Goal: Transaction & Acquisition: Subscribe to service/newsletter

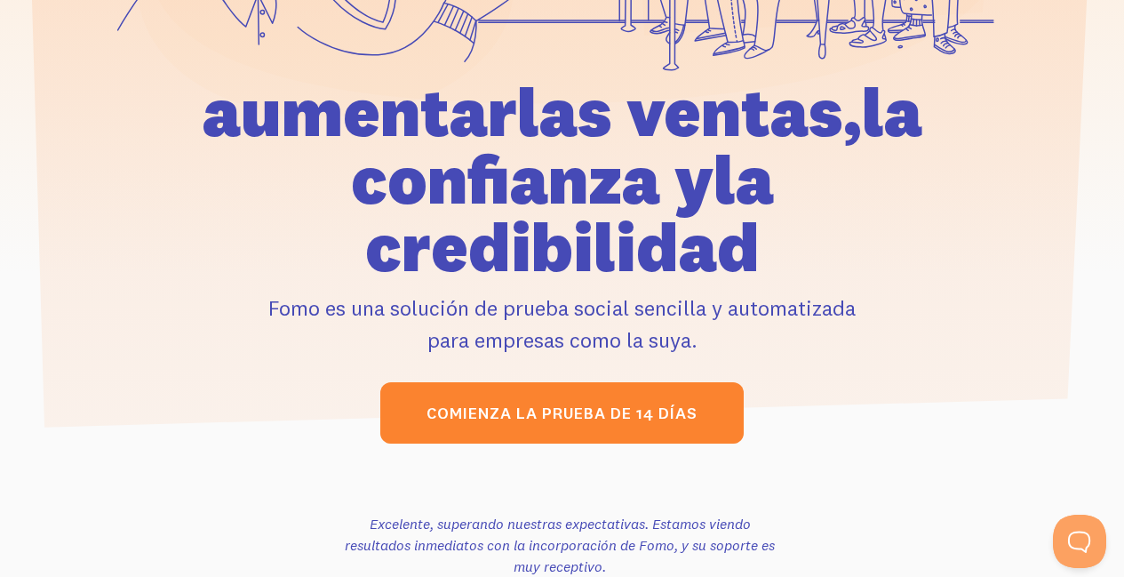
scroll to position [585, 0]
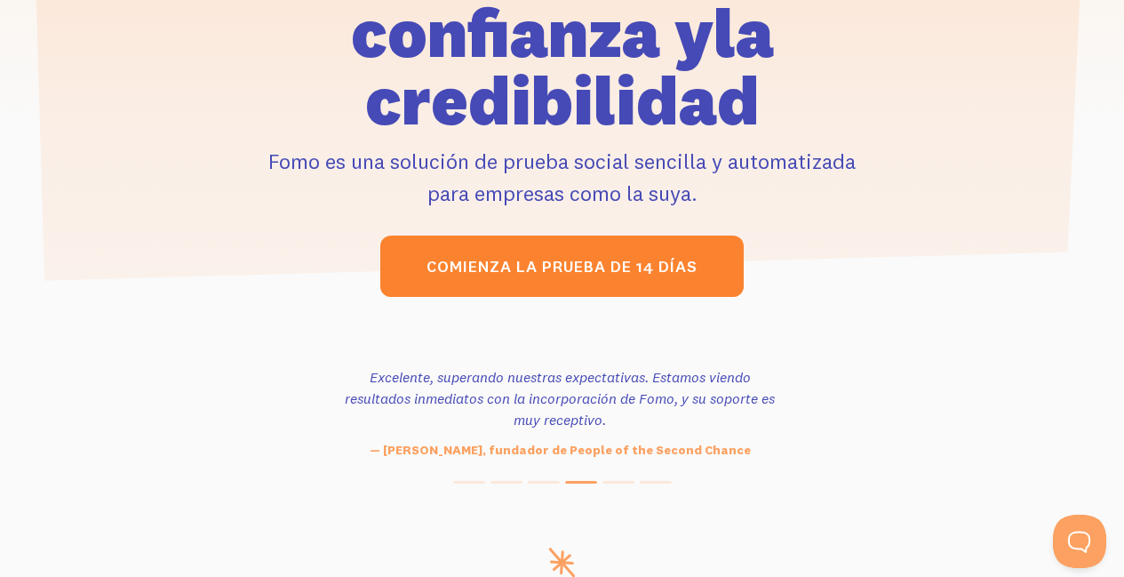
click at [518, 257] on font "Comienza la prueba de 14 días" at bounding box center [561, 267] width 271 height 20
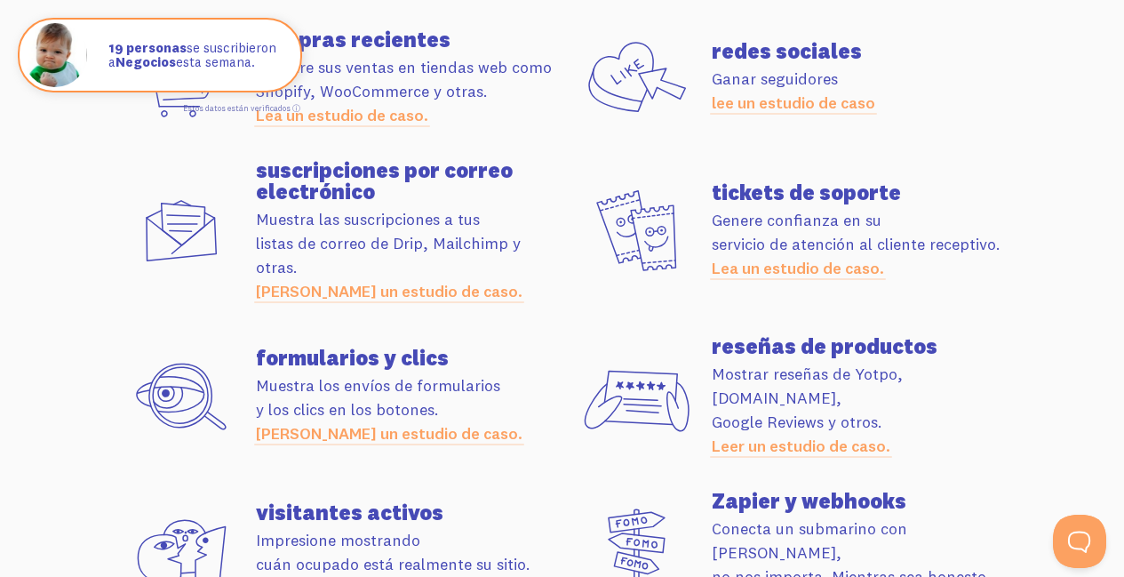
scroll to position [4999, 0]
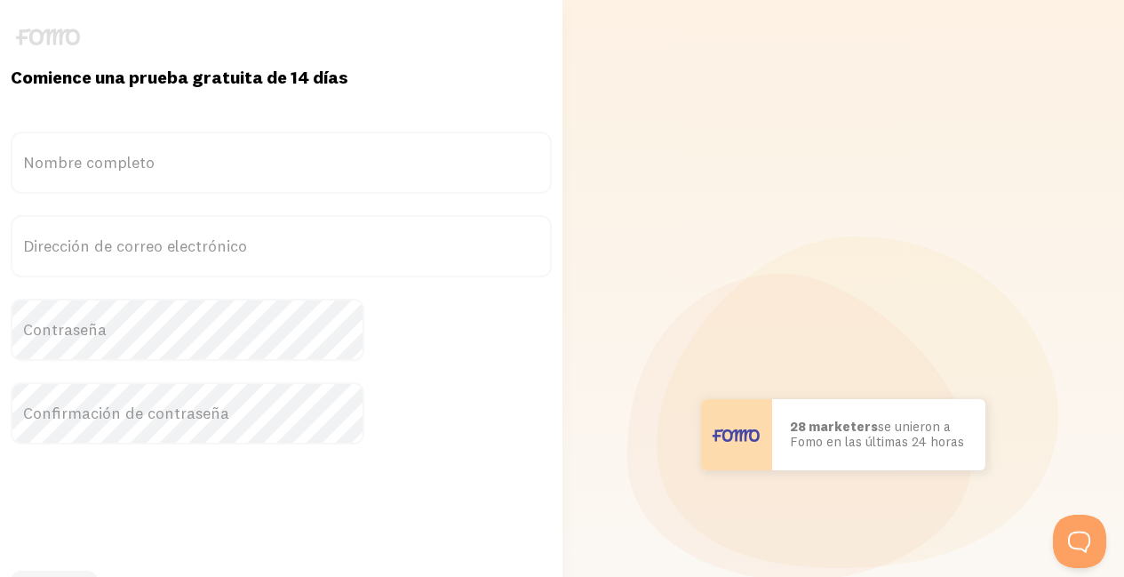
click at [374, 143] on label "Nombre completo" at bounding box center [281, 162] width 541 height 62
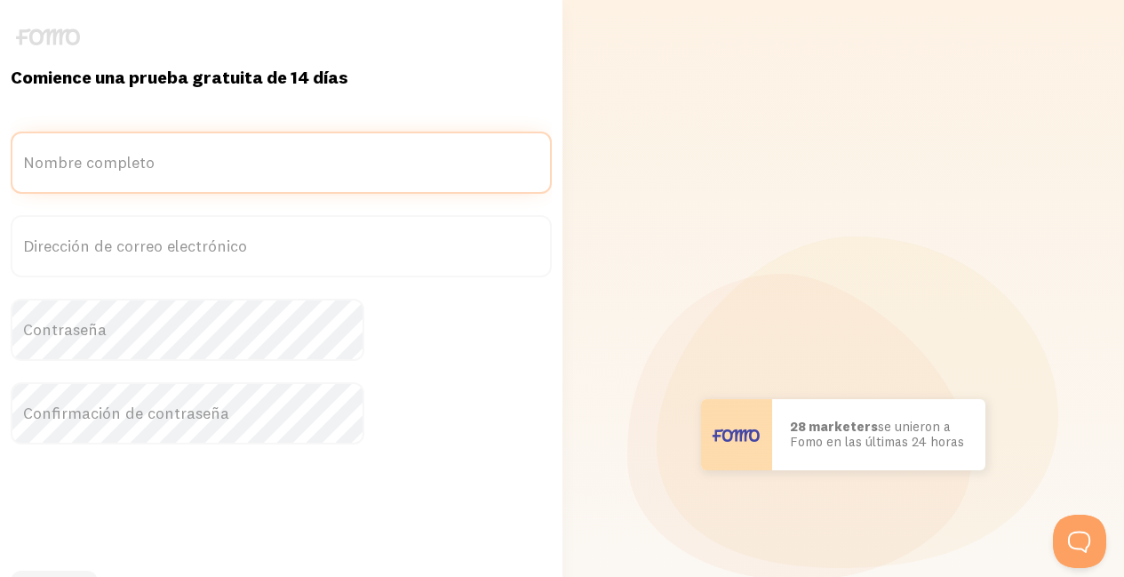
click at [374, 143] on input "Nombre completo" at bounding box center [281, 162] width 541 height 62
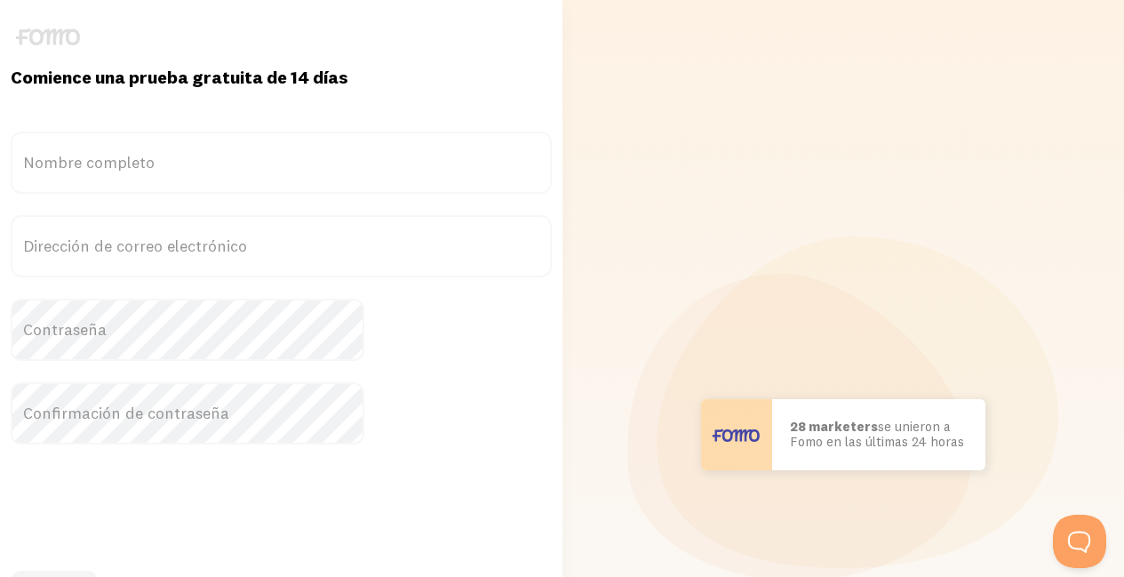
click at [255, 157] on label "Nombre completo" at bounding box center [281, 162] width 541 height 62
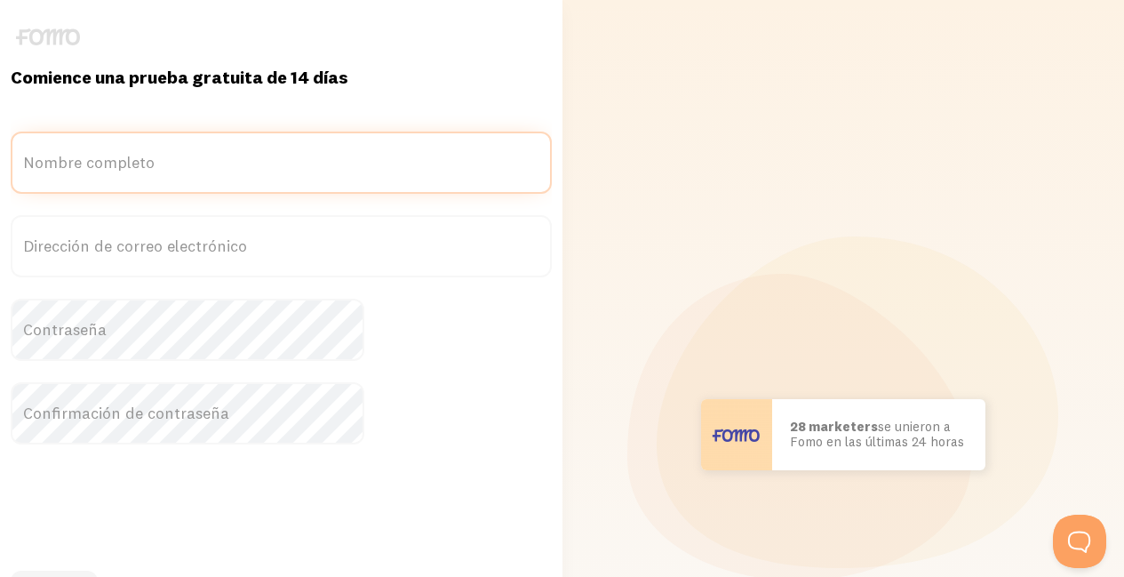
click at [255, 157] on input "Nombre completo" at bounding box center [281, 162] width 541 height 62
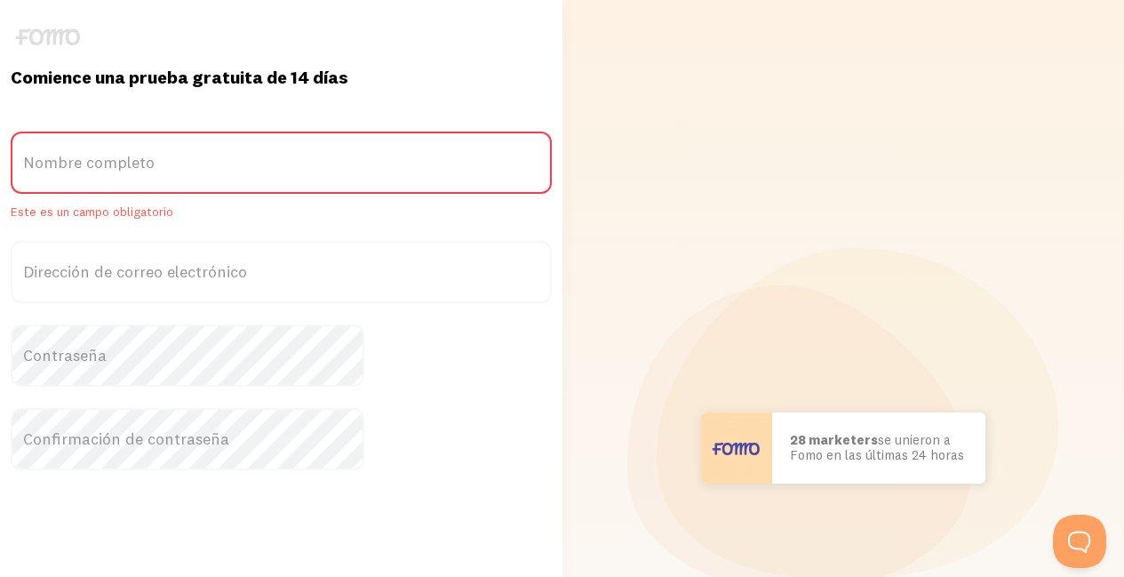
click at [155, 171] on font "Nombre completo" at bounding box center [88, 162] width 131 height 20
click at [215, 171] on input "Nombre completo" at bounding box center [281, 162] width 541 height 62
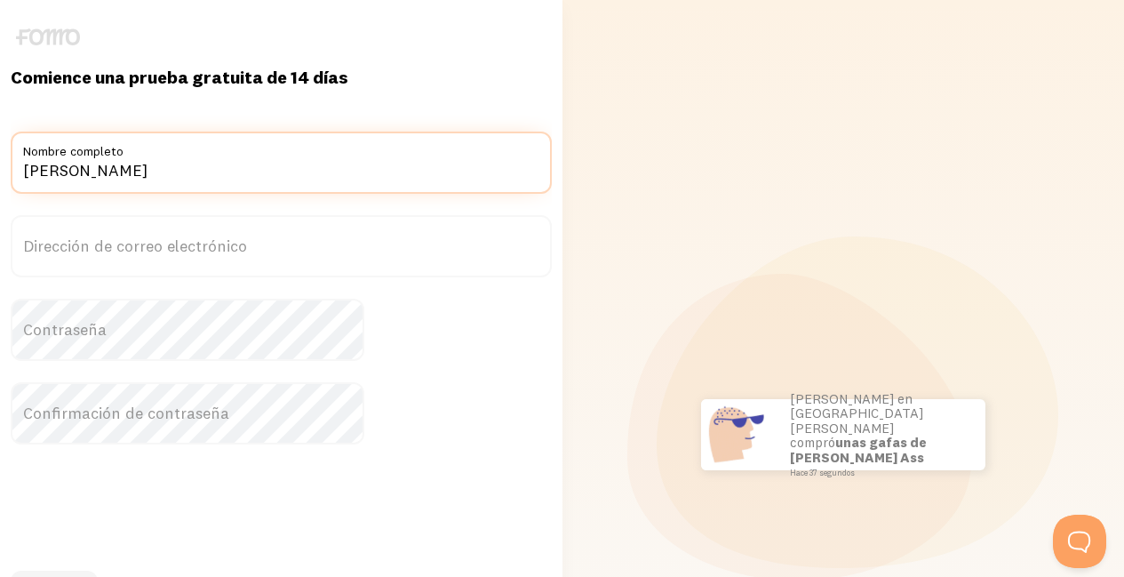
type input "[PERSON_NAME]"
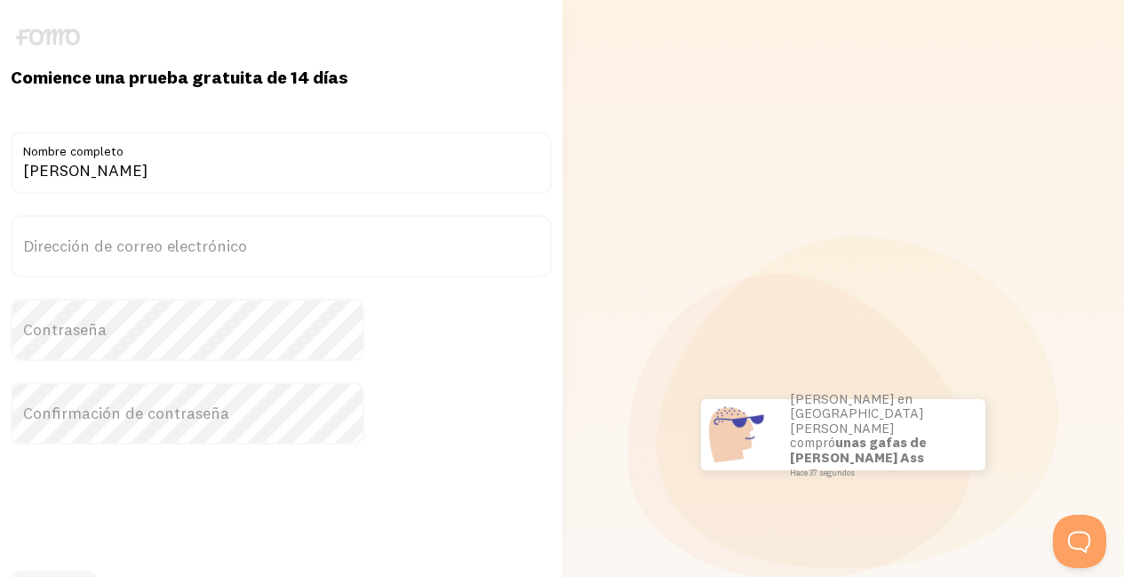
click at [244, 240] on font "Dirección de correo electrónico" at bounding box center [135, 245] width 224 height 20
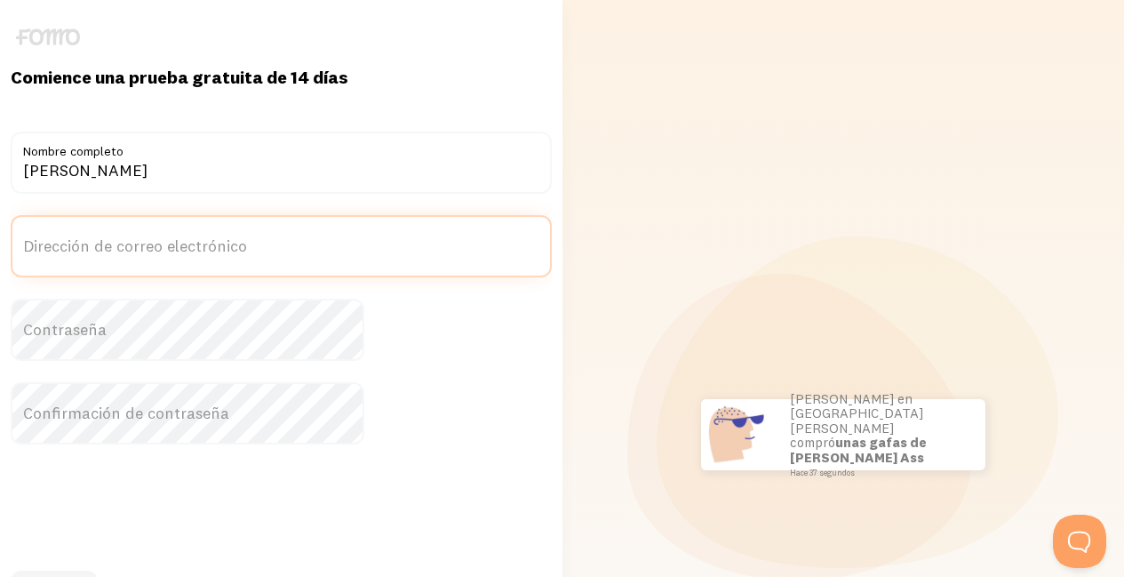
click at [244, 240] on input "Dirección de correo electrónico" at bounding box center [281, 246] width 541 height 62
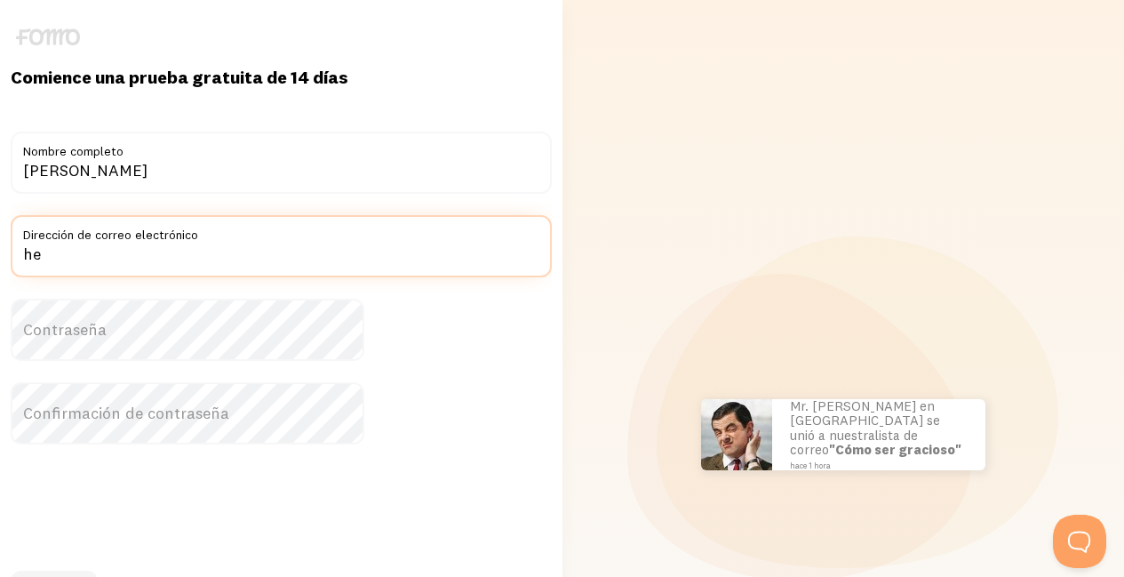
type input "h"
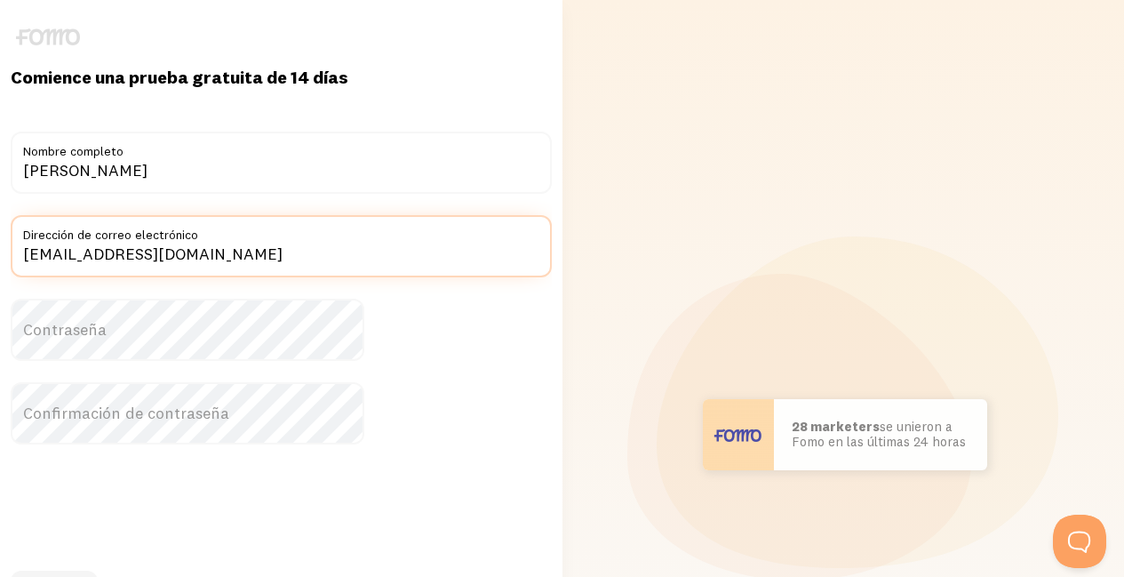
type input "[EMAIL_ADDRESS][DOMAIN_NAME]"
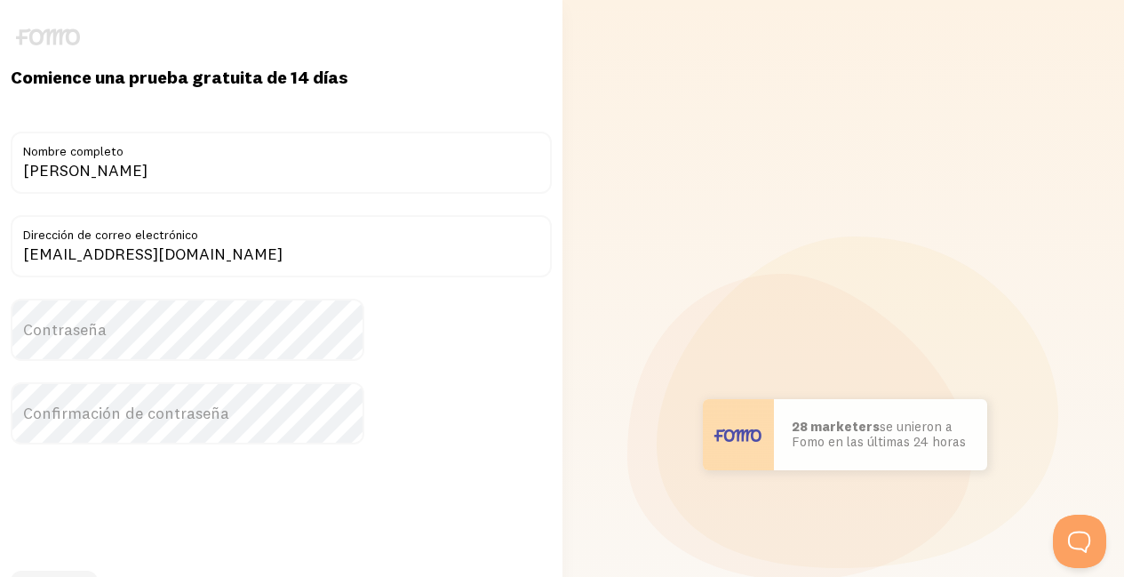
click at [221, 317] on label "Contraseña" at bounding box center [281, 329] width 541 height 62
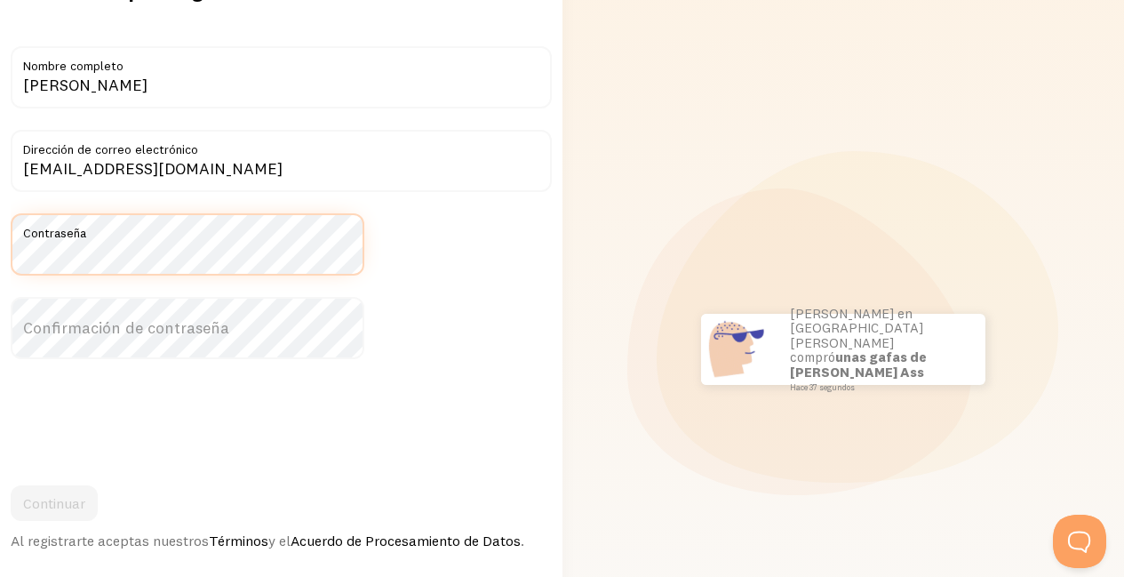
scroll to position [84, 0]
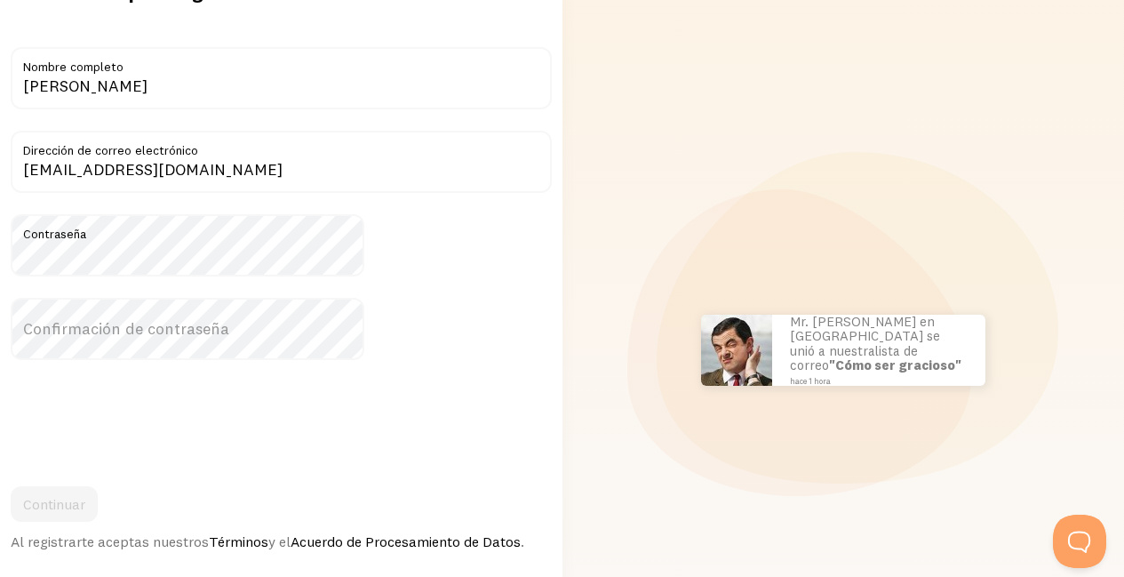
click at [193, 316] on label "Confirmación de contraseña" at bounding box center [281, 329] width 541 height 62
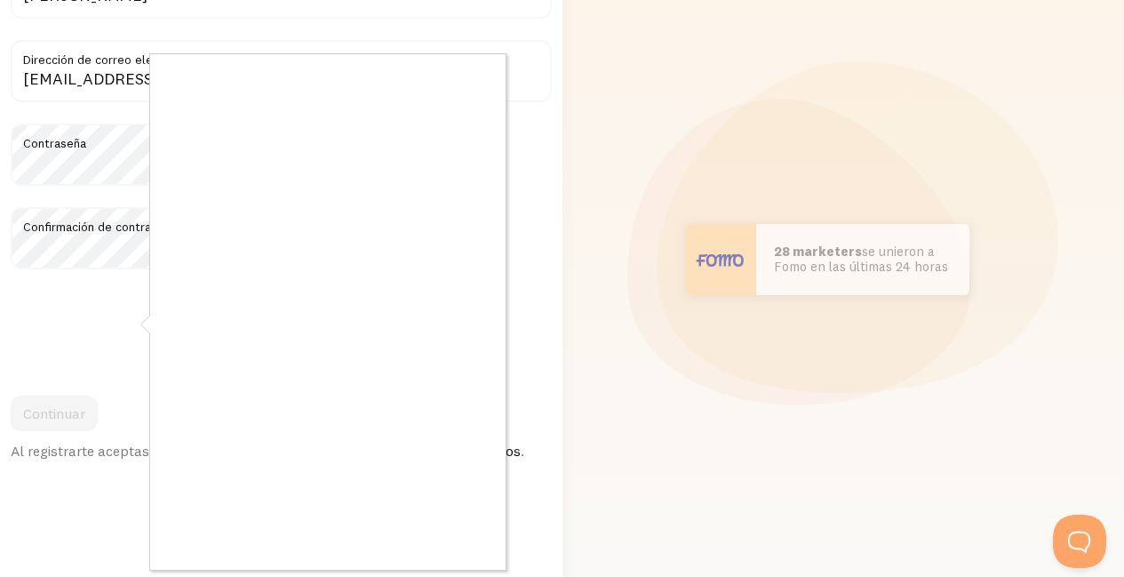
scroll to position [176, 0]
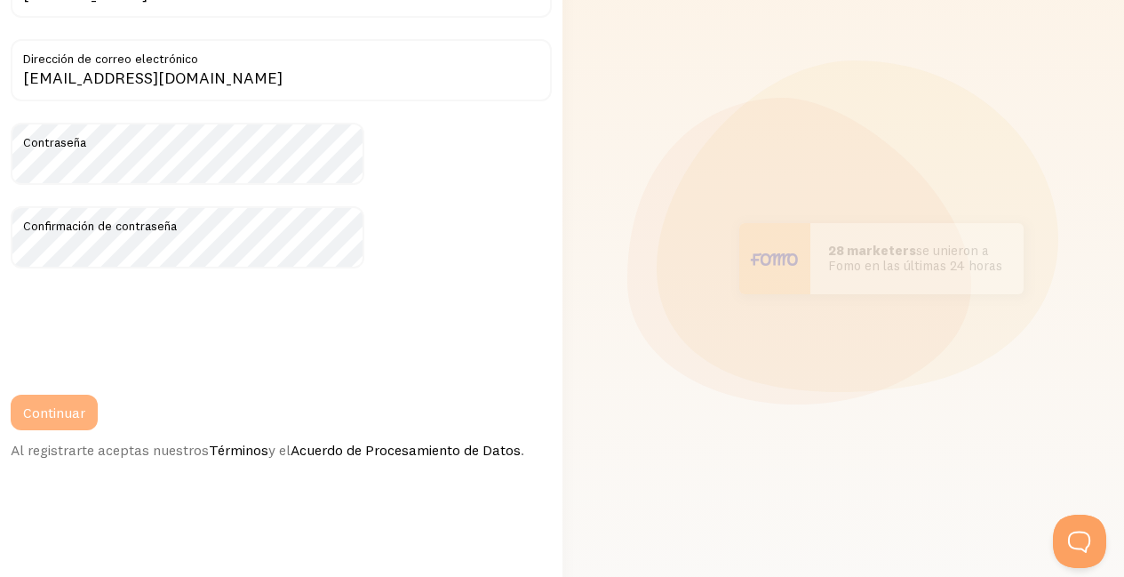
click at [85, 419] on font "Continuar" at bounding box center [54, 412] width 62 height 18
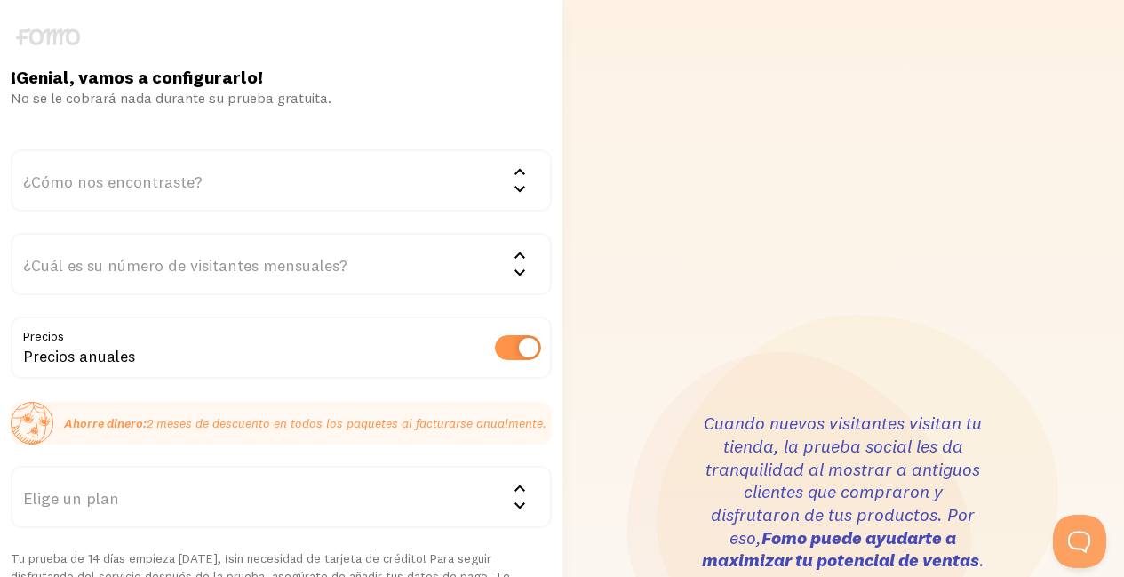
click at [360, 156] on div "¿Cómo nos encontraste?" at bounding box center [281, 180] width 541 height 62
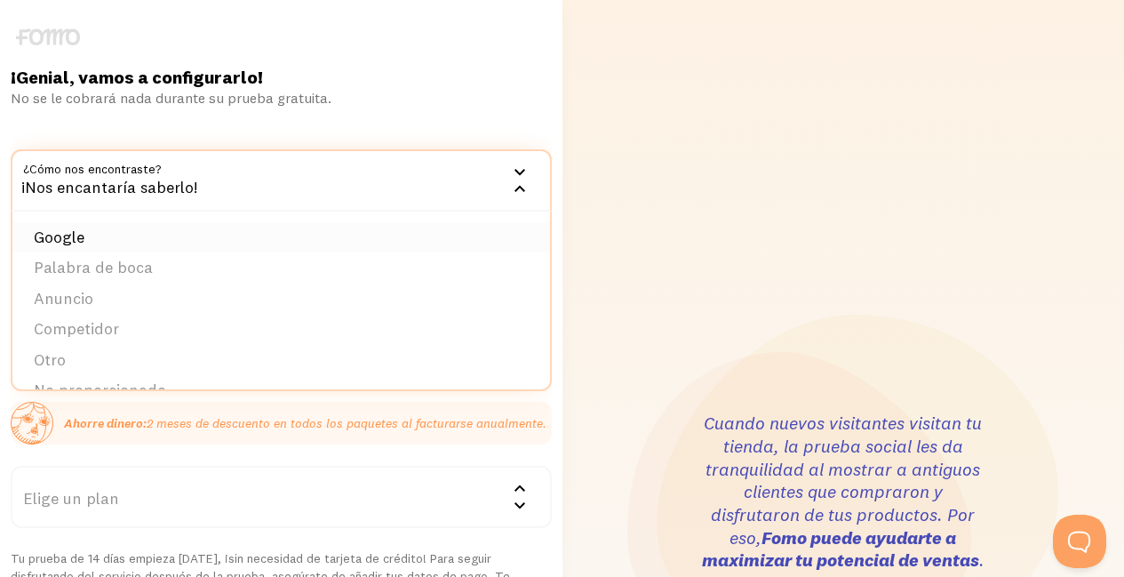
click at [242, 232] on li "Google" at bounding box center [280, 237] width 537 height 31
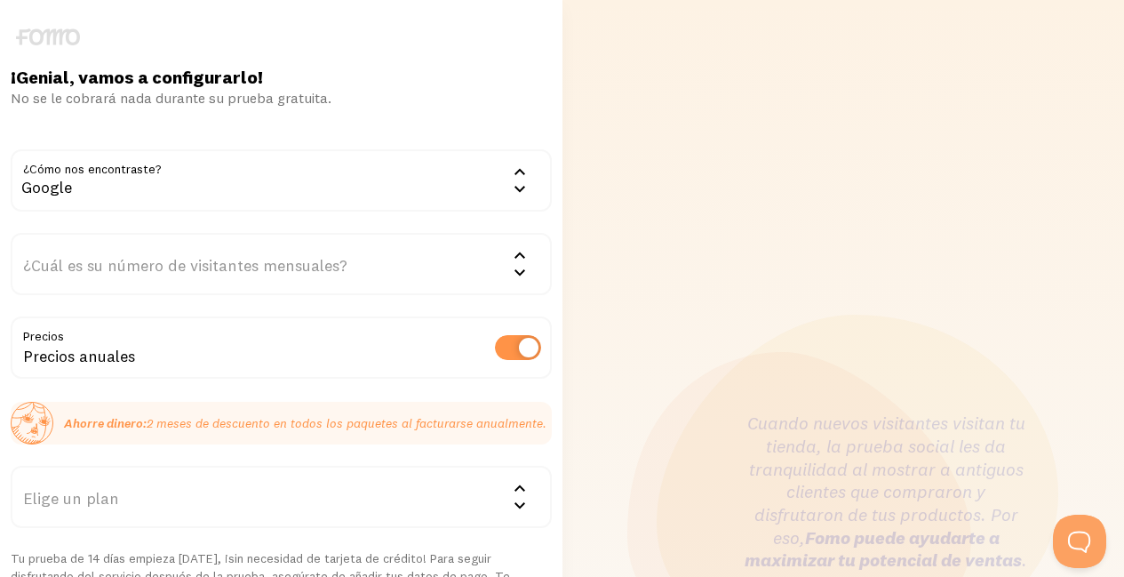
click at [287, 263] on font "¿Cuál es su número de visitantes mensuales?" at bounding box center [185, 265] width 324 height 20
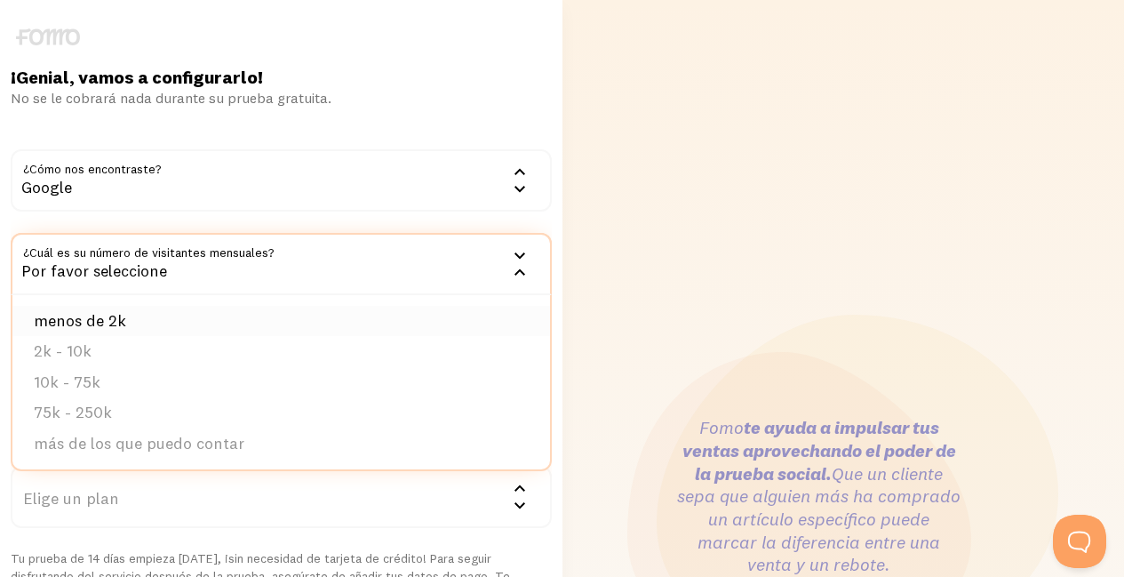
click at [126, 318] on font "menos de 2k" at bounding box center [80, 320] width 92 height 20
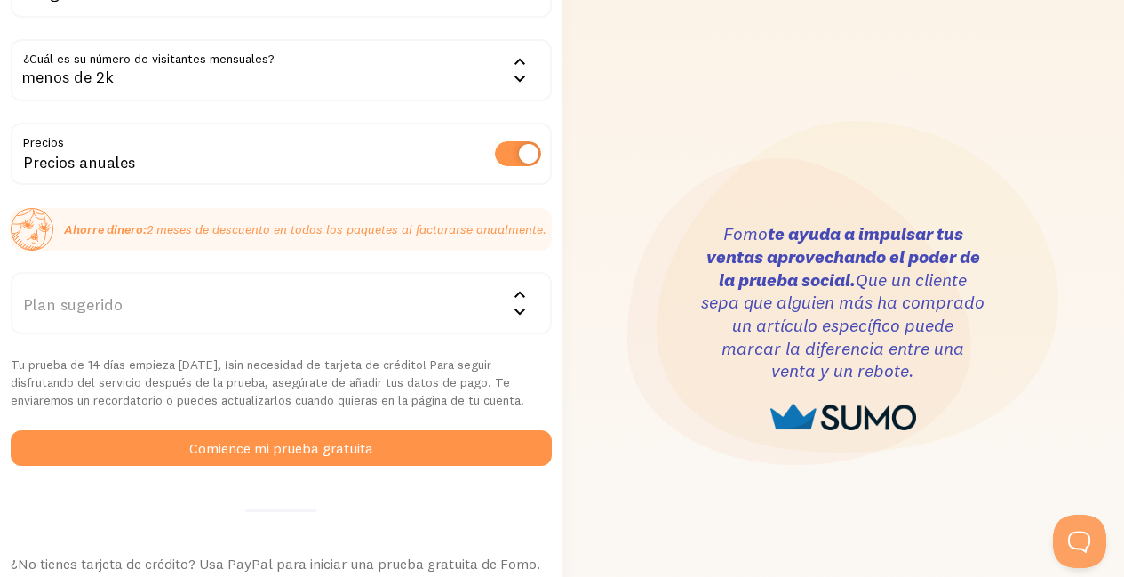
scroll to position [203, 0]
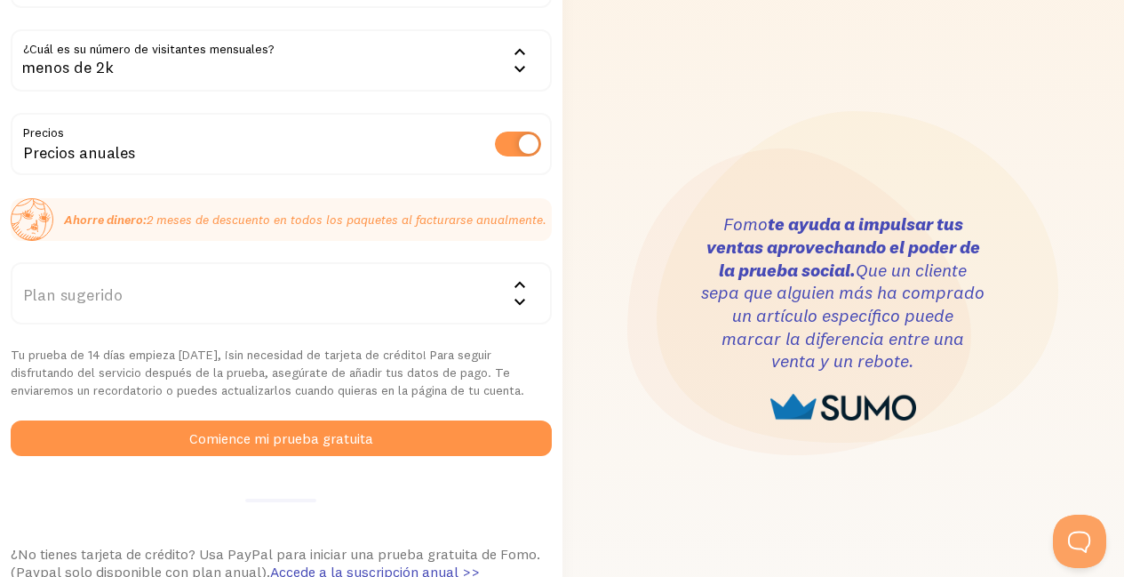
click at [396, 282] on div "Plan sugerido" at bounding box center [281, 293] width 541 height 62
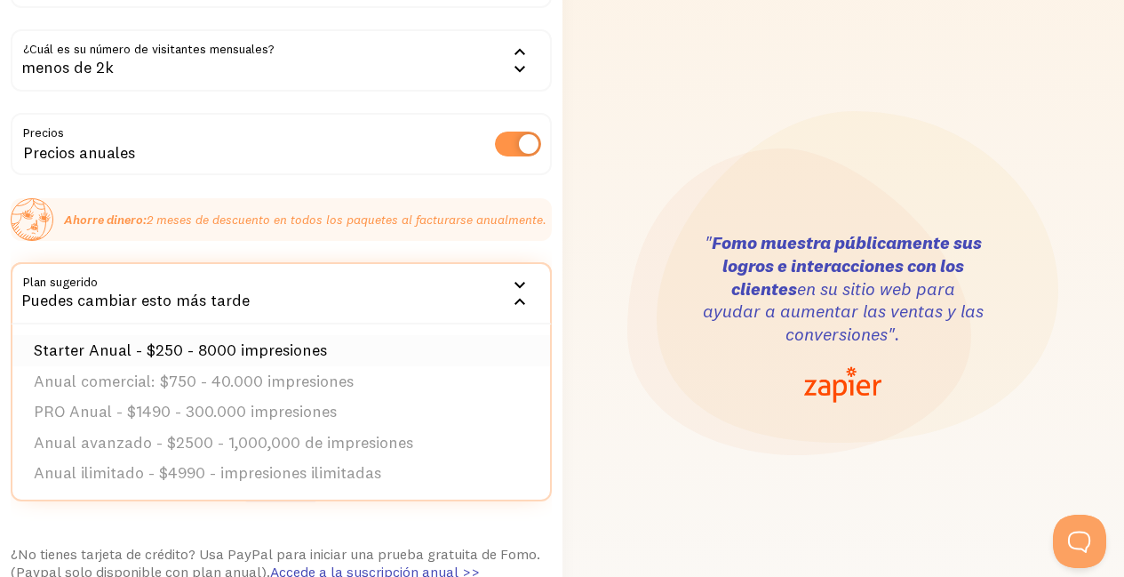
click at [320, 344] on font "Starter Anual - $250 - 8000 impresiones" at bounding box center [180, 349] width 293 height 20
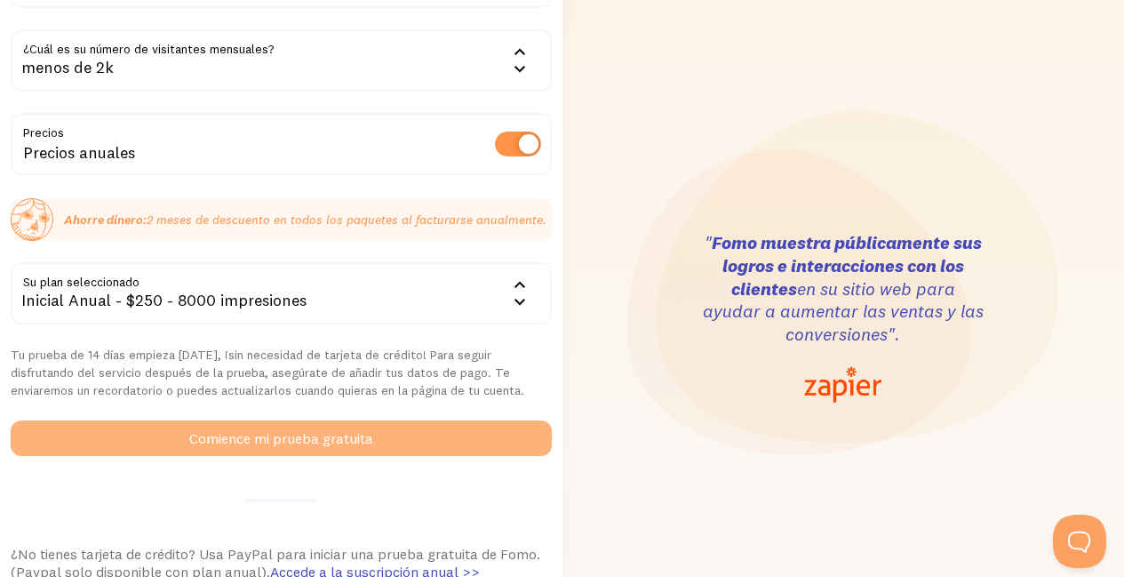
click at [272, 447] on font "Comience mi prueba gratuita" at bounding box center [281, 438] width 184 height 18
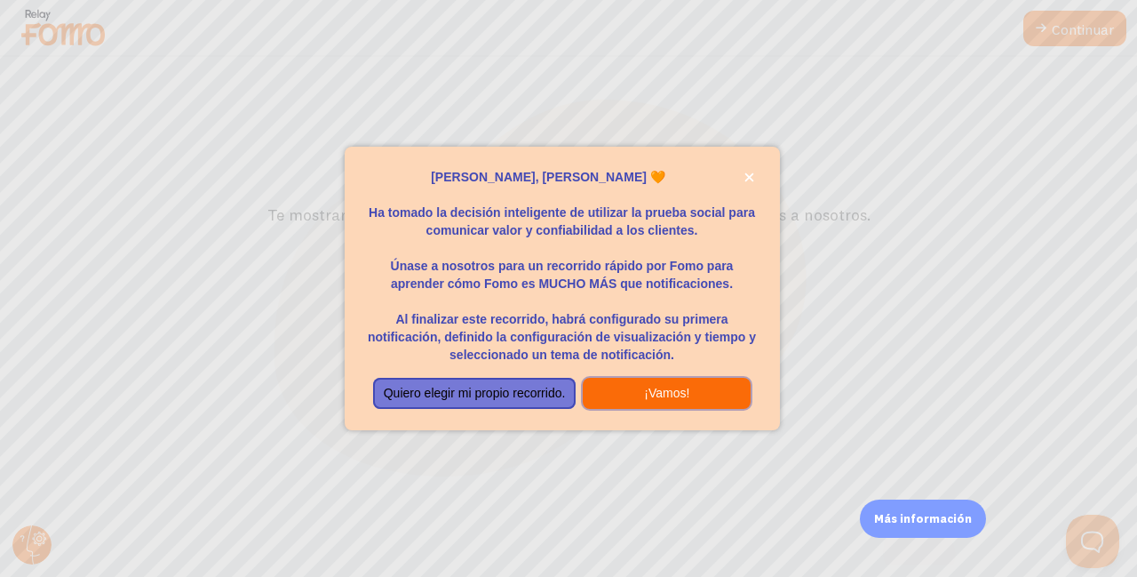
click at [657, 389] on font "¡Vamos!" at bounding box center [666, 393] width 45 height 14
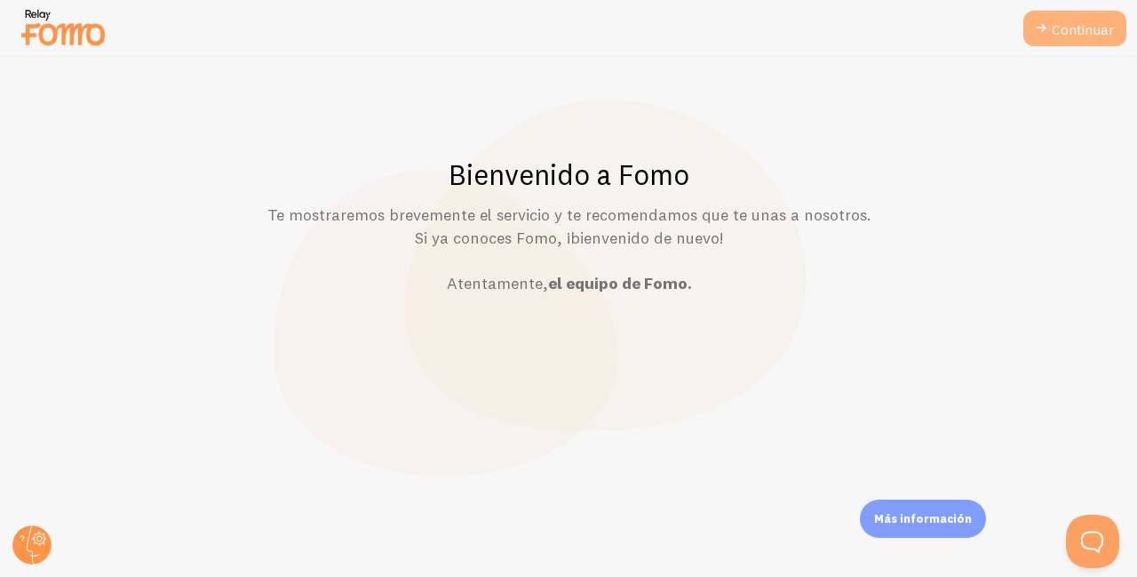
click at [1091, 35] on font "Continuar" at bounding box center [1083, 29] width 62 height 18
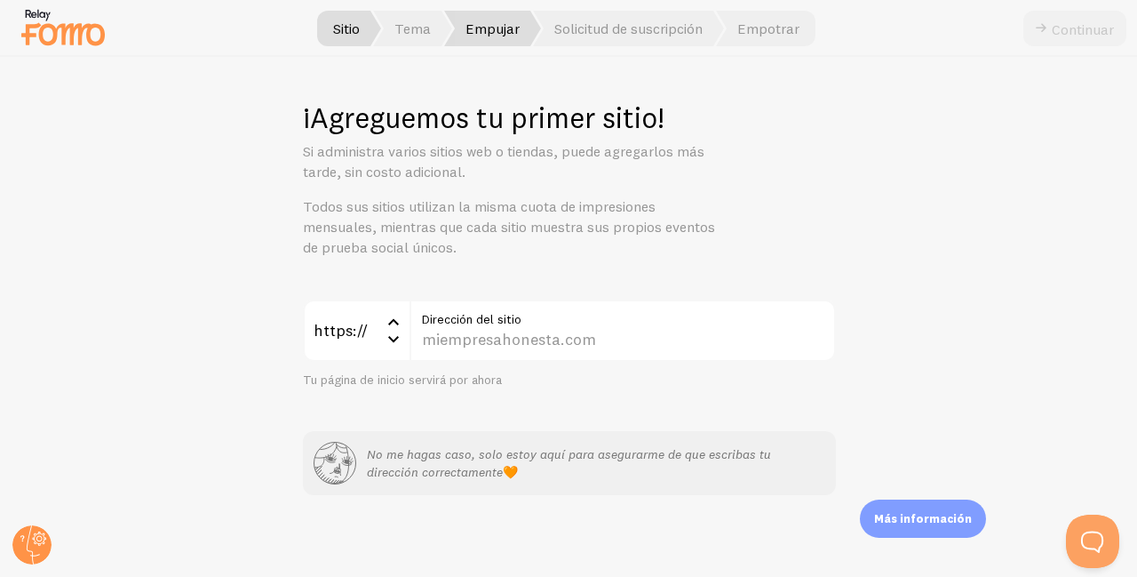
click at [486, 22] on font "Empujar" at bounding box center [492, 29] width 54 height 18
click at [397, 34] on font "Tema" at bounding box center [412, 29] width 36 height 18
click at [486, 34] on font "Empujar" at bounding box center [492, 29] width 54 height 18
